Goal: Task Accomplishment & Management: Complete application form

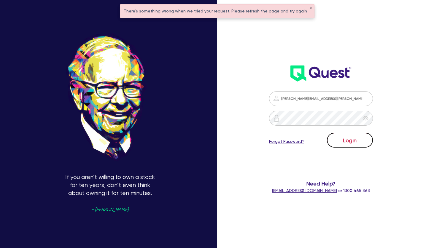
click at [343, 139] on button "Login" at bounding box center [350, 140] width 46 height 15
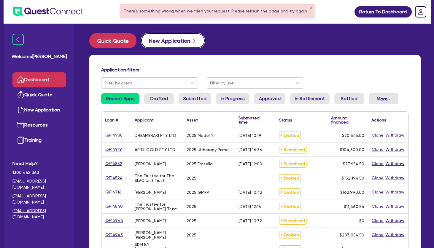
click at [162, 44] on button "New Application" at bounding box center [172, 40] width 63 height 15
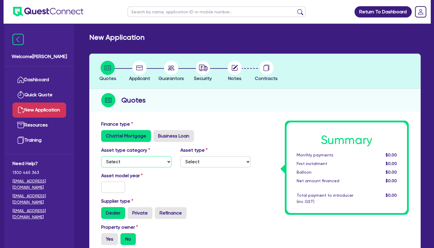
select select "TERTIARY_ASSETS"
click option "Tertiary assets" at bounding box center [0, 0] width 0 height 0
click at [180, 156] on select "Select Beauty equipment IT equipment IT software Watercraft Other" at bounding box center [215, 161] width 70 height 11
select select "BEAUTY_EQUIPMENT"
click option "Beauty equipment" at bounding box center [0, 0] width 0 height 0
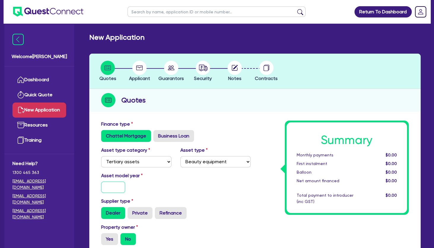
click at [115, 192] on input "text" at bounding box center [113, 187] width 24 height 11
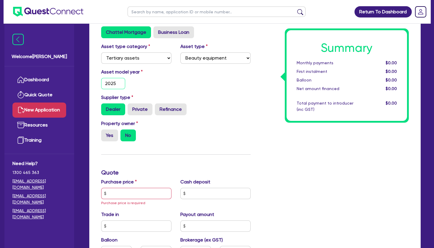
scroll to position [104, 0]
type input "2025"
click at [112, 136] on label "Yes" at bounding box center [109, 136] width 17 height 12
click at [105, 133] on input "Yes" at bounding box center [103, 132] width 4 height 4
radio input "true"
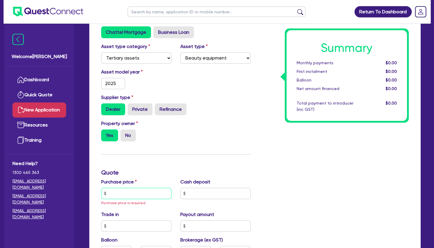
click at [124, 194] on input "text" at bounding box center [136, 193] width 70 height 11
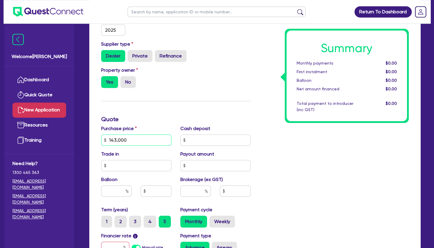
scroll to position [157, 0]
type input "143,000"
click at [113, 193] on input "text" at bounding box center [116, 191] width 31 height 11
type input "30"
click at [194, 194] on input "text" at bounding box center [195, 191] width 31 height 11
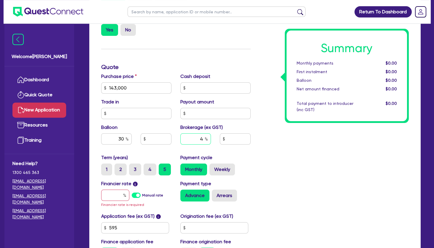
scroll to position [209, 0]
type input "4"
click at [114, 192] on input "text" at bounding box center [115, 195] width 28 height 11
type input "67"
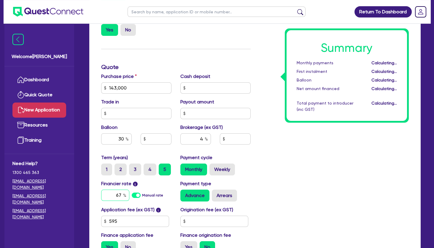
type input "42,900"
type input "5,746.18"
type input "6"
type input "7.99"
type input "42,900"
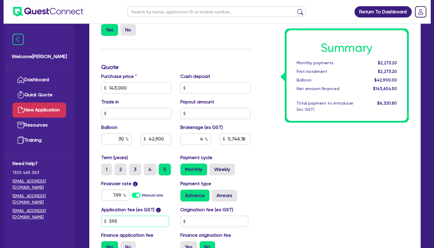
type input "5,746.18"
type input "42,900"
type input "5,746.18"
drag, startPoint x: 121, startPoint y: 217, endPoint x: 103, endPoint y: 223, distance: 18.8
click at [103, 223] on input "595" at bounding box center [135, 221] width 68 height 11
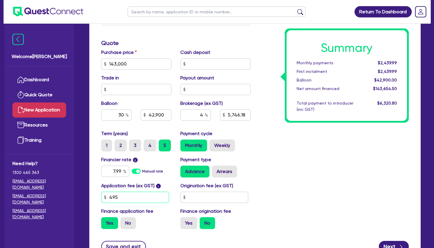
scroll to position [235, 0]
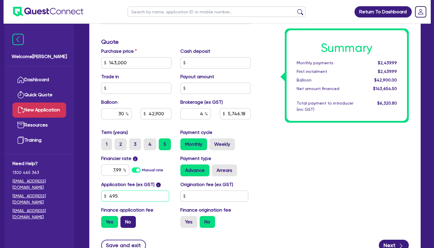
type input "495"
type input "42,900"
type input "5,746.18"
click at [128, 219] on label "No" at bounding box center [127, 222] width 15 height 12
click at [124, 219] on input "No" at bounding box center [122, 218] width 4 height 4
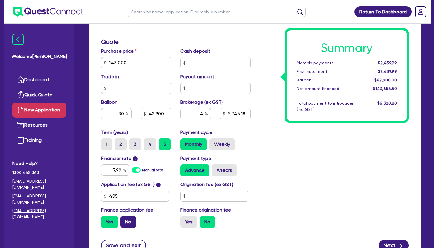
radio input "true"
type input "42,900"
type input "5,746.18"
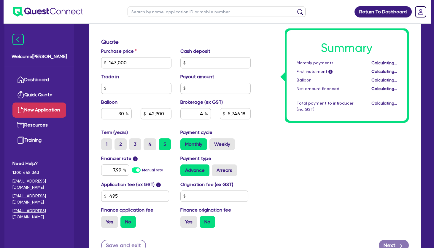
type input "42,900"
type input "5,720"
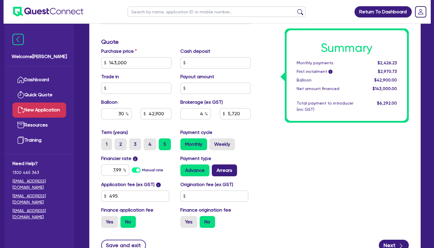
click at [225, 169] on label "Arrears" at bounding box center [224, 171] width 25 height 12
click at [216, 168] on input "Arrears" at bounding box center [214, 167] width 4 height 4
radio input "true"
type input "42,900"
type input "5,720"
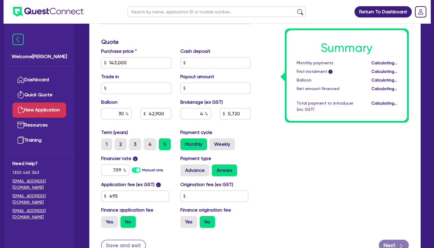
type input "42,900"
type input "5,720"
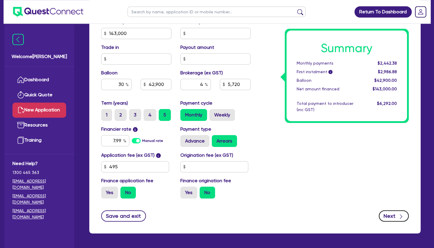
click at [387, 213] on button "Next" at bounding box center [394, 216] width 30 height 11
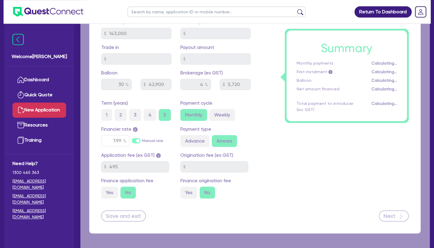
type input "42,900"
type input "5,720"
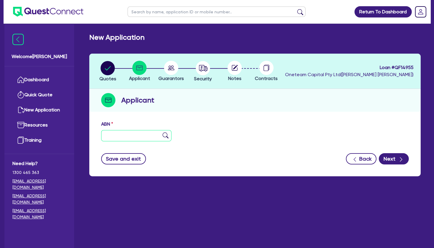
click at [122, 131] on input "text" at bounding box center [136, 135] width 70 height 11
paste input "43 155 758 179"
type input "43 155 758 179"
click at [166, 136] on img at bounding box center [166, 136] width 6 height 6
type input "LASER SYDNEY PTY LTD"
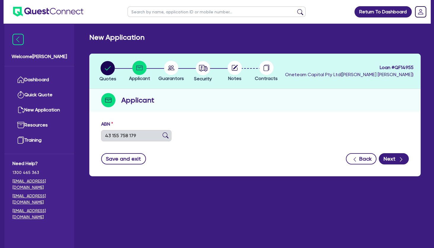
select select "COMPANY"
type input "[DATE]"
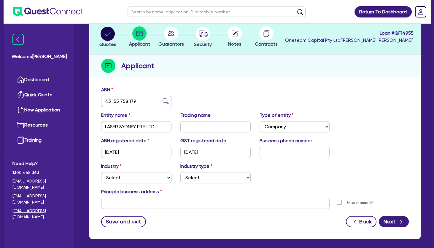
scroll to position [34, 0]
click at [101, 172] on select "Select Accomodation & Food Services Administrative & Support Services Agricultu…" at bounding box center [136, 177] width 70 height 11
select select "HEALTH_BEAUTY"
click option "Health & Beauty" at bounding box center [0, 0] width 0 height 0
click at [180, 172] on select "Select [MEDICAL_DATA], [MEDICAL_DATA] Services Cosmetics Supplies Day Spas, Hea…" at bounding box center [215, 177] width 70 height 11
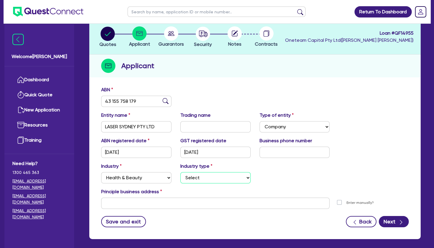
select select "HAIR_BEAUTY_SALONS"
click option "Hair, Beauty Salons" at bounding box center [0, 0] width 0 height 0
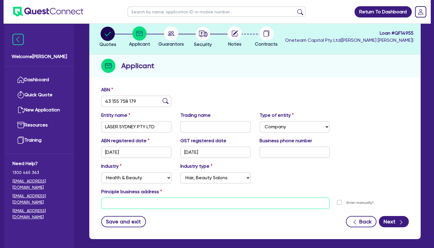
click at [138, 203] on input "text" at bounding box center [215, 203] width 228 height 11
paste input "Shop B12, Carnes [STREET_ADDRESS][PERSON_NAME]"
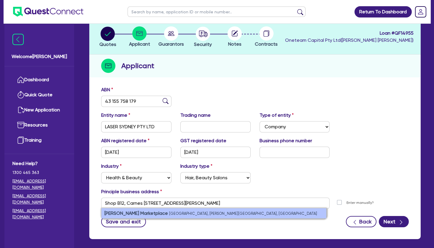
click at [139, 211] on strong "[PERSON_NAME] Marketplace" at bounding box center [135, 214] width 63 height 6
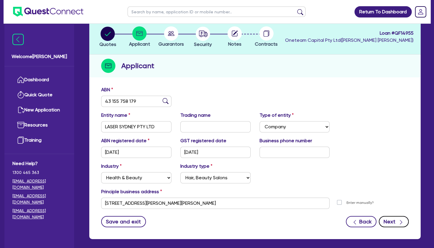
click at [387, 218] on button "Next" at bounding box center [394, 221] width 30 height 11
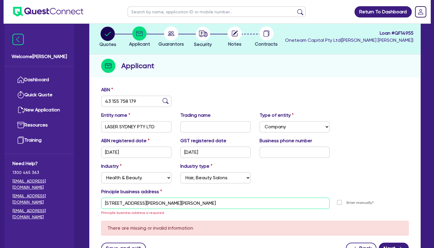
click at [196, 201] on input "[STREET_ADDRESS][PERSON_NAME][PERSON_NAME]" at bounding box center [215, 203] width 228 height 11
drag, startPoint x: 196, startPoint y: 201, endPoint x: 88, endPoint y: 202, distance: 108.0
click at [101, 202] on input "[STREET_ADDRESS][PERSON_NAME][PERSON_NAME]" at bounding box center [215, 203] width 228 height 11
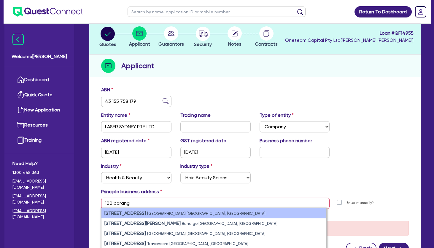
click at [137, 211] on strong "[STREET_ADDRESS]" at bounding box center [125, 214] width 42 height 6
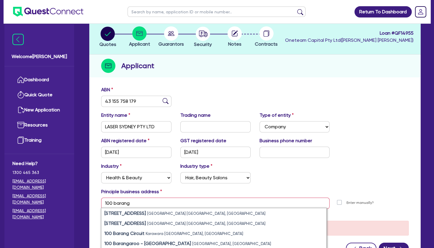
type input "[STREET_ADDRESS]"
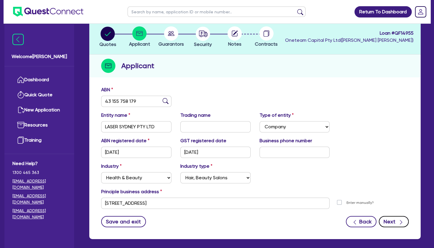
click at [390, 222] on button "Next" at bounding box center [394, 221] width 30 height 11
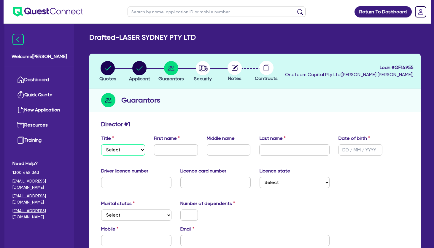
click at [101, 144] on select "Select Mr Mrs Ms Miss Dr" at bounding box center [123, 149] width 44 height 11
select select "MRS"
click option "Mrs" at bounding box center [0, 0] width 0 height 0
click at [173, 144] on input "text" at bounding box center [176, 149] width 44 height 11
type input "[PERSON_NAME]"
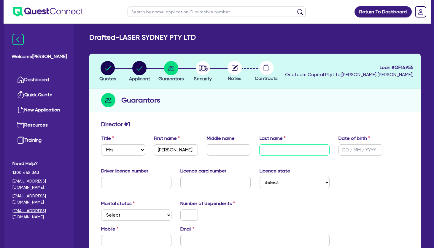
click at [269, 148] on input "text" at bounding box center [294, 149] width 70 height 11
paste input "[PERSON_NAME]"
type input "[PERSON_NAME]"
click at [260, 177] on select "Select [GEOGRAPHIC_DATA] [GEOGRAPHIC_DATA] [GEOGRAPHIC_DATA] [GEOGRAPHIC_DATA] …" at bounding box center [295, 182] width 70 height 11
select select "[GEOGRAPHIC_DATA]"
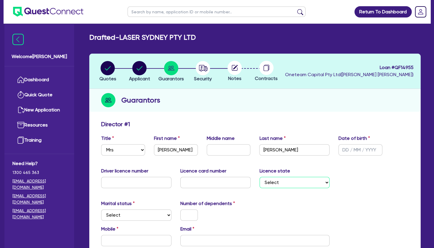
click option "[GEOGRAPHIC_DATA]" at bounding box center [0, 0] width 0 height 0
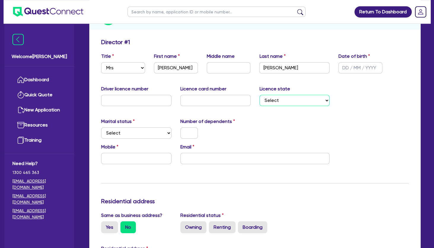
scroll to position [88, 0]
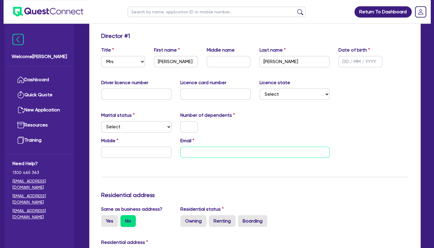
click at [210, 152] on input "email" at bounding box center [254, 152] width 149 height 11
paste input "[PERSON_NAME][EMAIL_ADDRESS][DOMAIN_NAME]"
type input "[PERSON_NAME][EMAIL_ADDRESS][DOMAIN_NAME]"
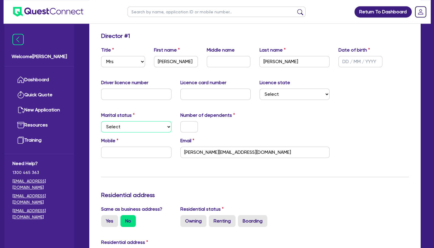
click at [101, 121] on select "Select Single Married De Facto / Partner" at bounding box center [136, 126] width 70 height 11
select select "MARRIED"
click option "Married" at bounding box center [0, 0] width 0 height 0
click at [190, 130] on input "text" at bounding box center [188, 126] width 17 height 11
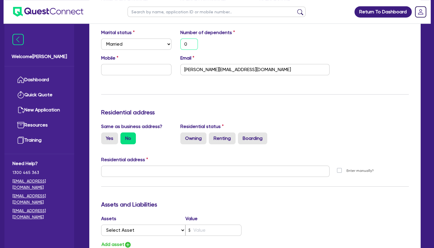
scroll to position [171, 0]
type input "0"
click at [196, 136] on label "Owning" at bounding box center [193, 139] width 26 height 12
click at [184, 136] on input "Owning" at bounding box center [182, 135] width 4 height 4
radio input "true"
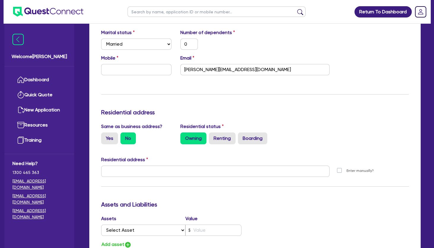
type input "0"
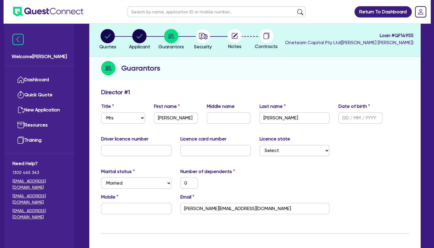
scroll to position [0, 0]
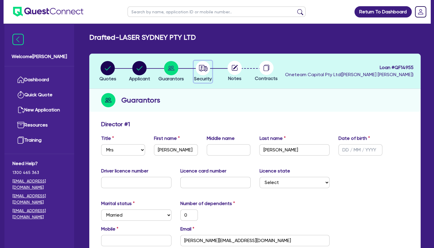
click at [203, 68] on circle "button" at bounding box center [203, 68] width 14 height 14
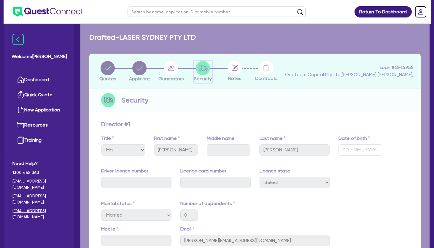
select select "TERTIARY_ASSETS"
select select "BEAUTY_EQUIPMENT"
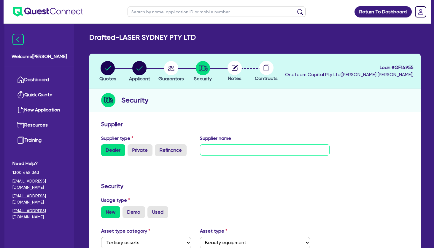
click at [219, 155] on input "text" at bounding box center [265, 149] width 130 height 11
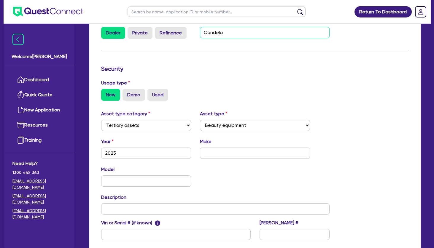
scroll to position [118, 0]
type input "Candela"
click at [230, 154] on input "text" at bounding box center [255, 152] width 110 height 11
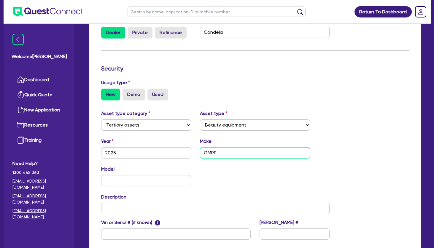
scroll to position [183, 0]
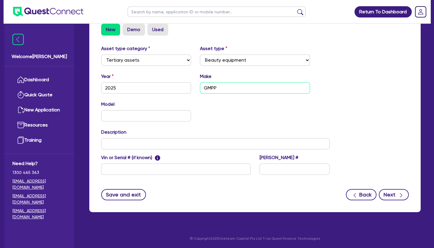
type input "GMPP"
click at [391, 196] on button "Next" at bounding box center [394, 194] width 30 height 11
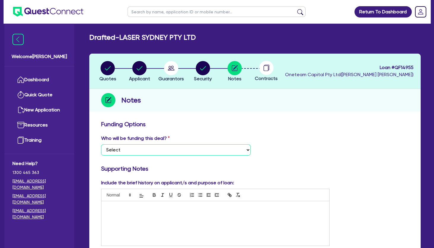
click at [101, 144] on select "Select I want Quest to fund 100% I will fund 100% I will co-fund with Quest Oth…" at bounding box center [175, 149] width 149 height 11
select select "Other"
click option "Other - I am referring this deal in" at bounding box center [0, 0] width 0 height 0
click at [156, 210] on p at bounding box center [215, 207] width 219 height 5
click at [109, 67] on circle "button" at bounding box center [108, 68] width 14 height 14
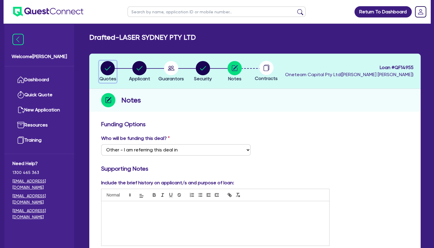
select select "TERTIARY_ASSETS"
select select "BEAUTY_EQUIPMENT"
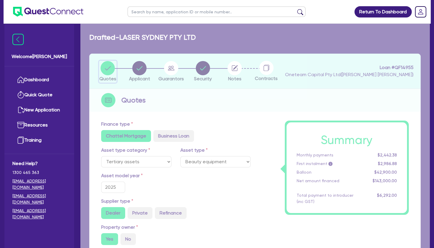
type input "143,000"
type input "42,900"
type input "5,720"
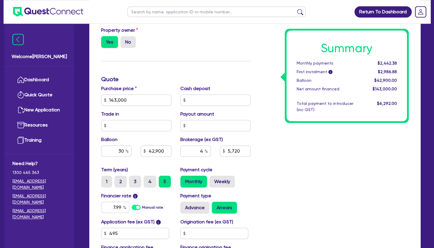
scroll to position [215, 0]
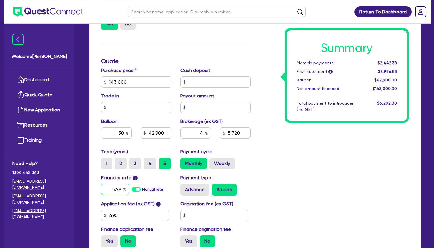
drag, startPoint x: 112, startPoint y: 193, endPoint x: 143, endPoint y: 187, distance: 31.7
click at [129, 187] on input "7.99" at bounding box center [115, 189] width 28 height 11
type input "6.99"
type input "143,000"
type input "42,900"
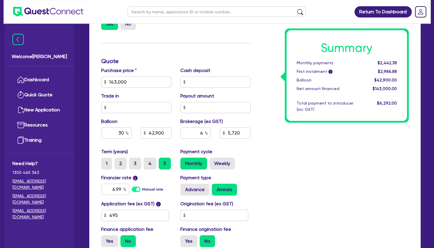
type input "5,720"
click at [295, 178] on div "Summary Monthly payments $2,442.38 First instalment i $2,986.88 Balloon $42,900…" at bounding box center [334, 78] width 158 height 347
type input "143,000"
type input "42,900"
type input "5,720"
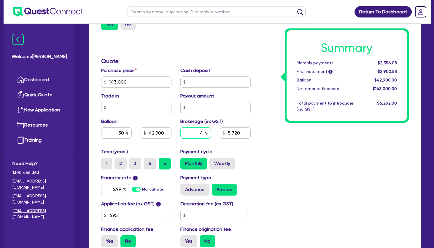
drag, startPoint x: 198, startPoint y: 135, endPoint x: 209, endPoint y: 136, distance: 11.9
click at [209, 136] on input "4" at bounding box center [195, 133] width 31 height 11
type input "5"
type input "143,000"
type input "42,900"
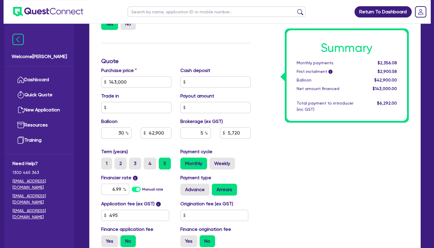
type input "5,720"
click at [284, 156] on div "Summary Monthly payments $2,356.08 First instalment i $2,900.58 Balloon $42,900…" at bounding box center [334, 78] width 158 height 347
type input "143,000"
type input "42,900"
type input "7,150"
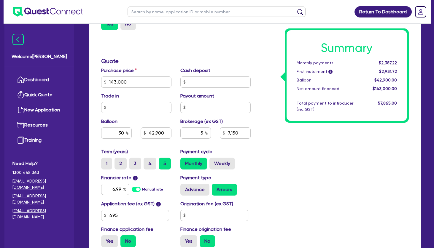
click at [277, 160] on div "Summary Monthly payments $2,387.22 First instalment i $2,931.72 Balloon $42,900…" at bounding box center [334, 78] width 158 height 347
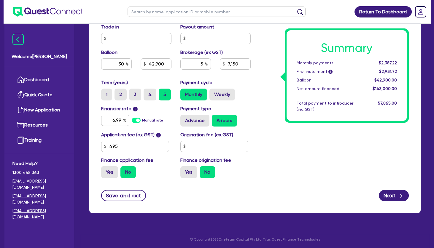
scroll to position [285, 0]
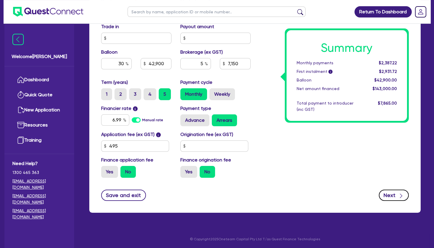
click at [387, 192] on button "Next" at bounding box center [394, 195] width 30 height 11
type input "143,000"
type input "42,900"
type input "7,150"
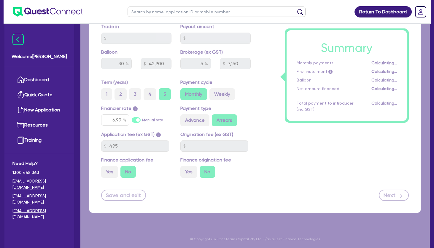
select select "COMPANY"
select select "HEALTH_BEAUTY"
select select "HAIR_BEAUTY_SALONS"
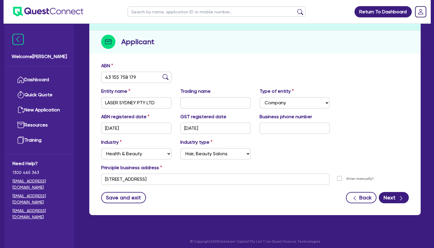
scroll to position [59, 0]
